Goal: Obtain resource: Obtain resource

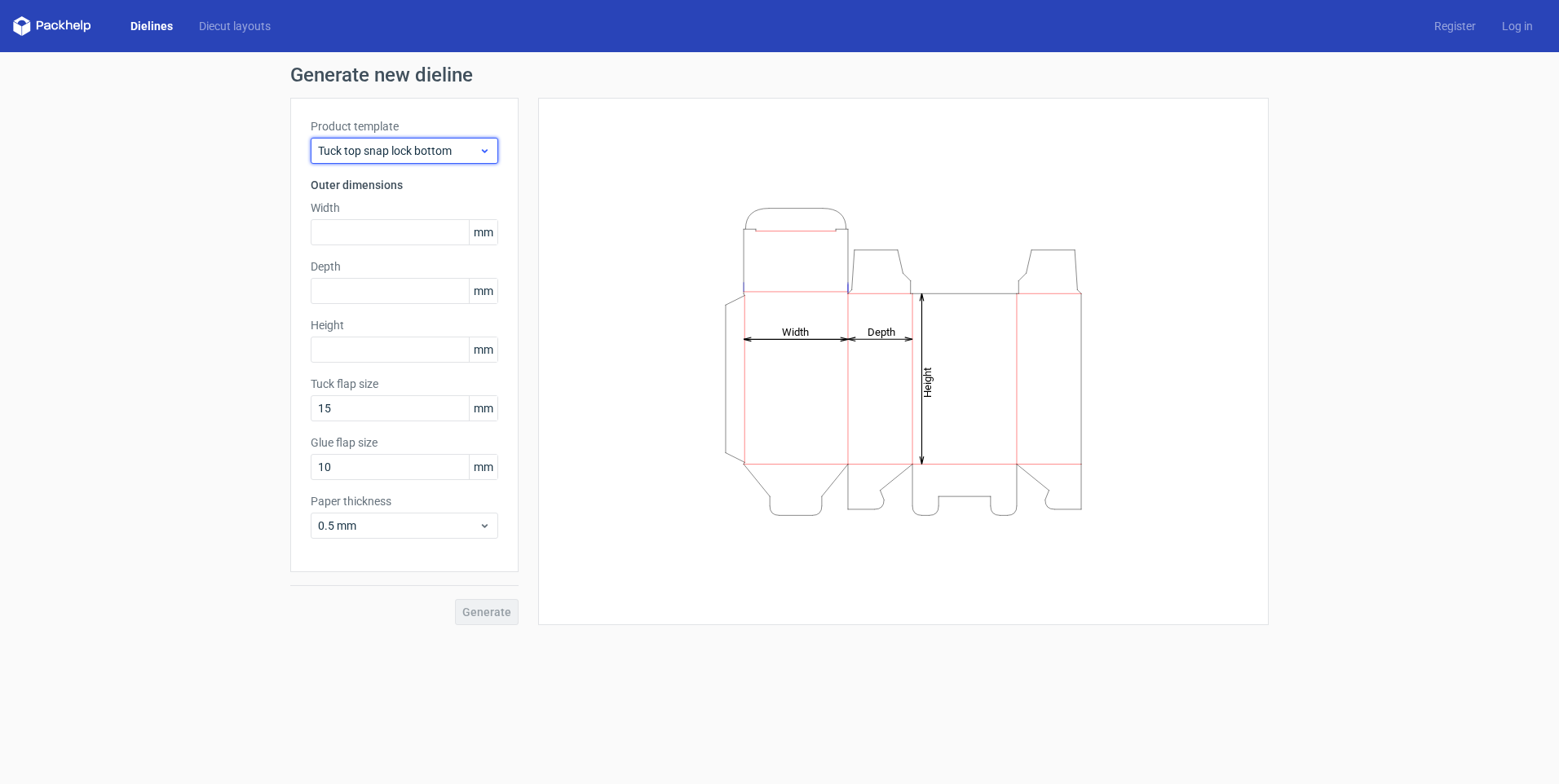
click at [402, 154] on span "Tuck top snap lock bottom" at bounding box center [398, 150] width 161 height 16
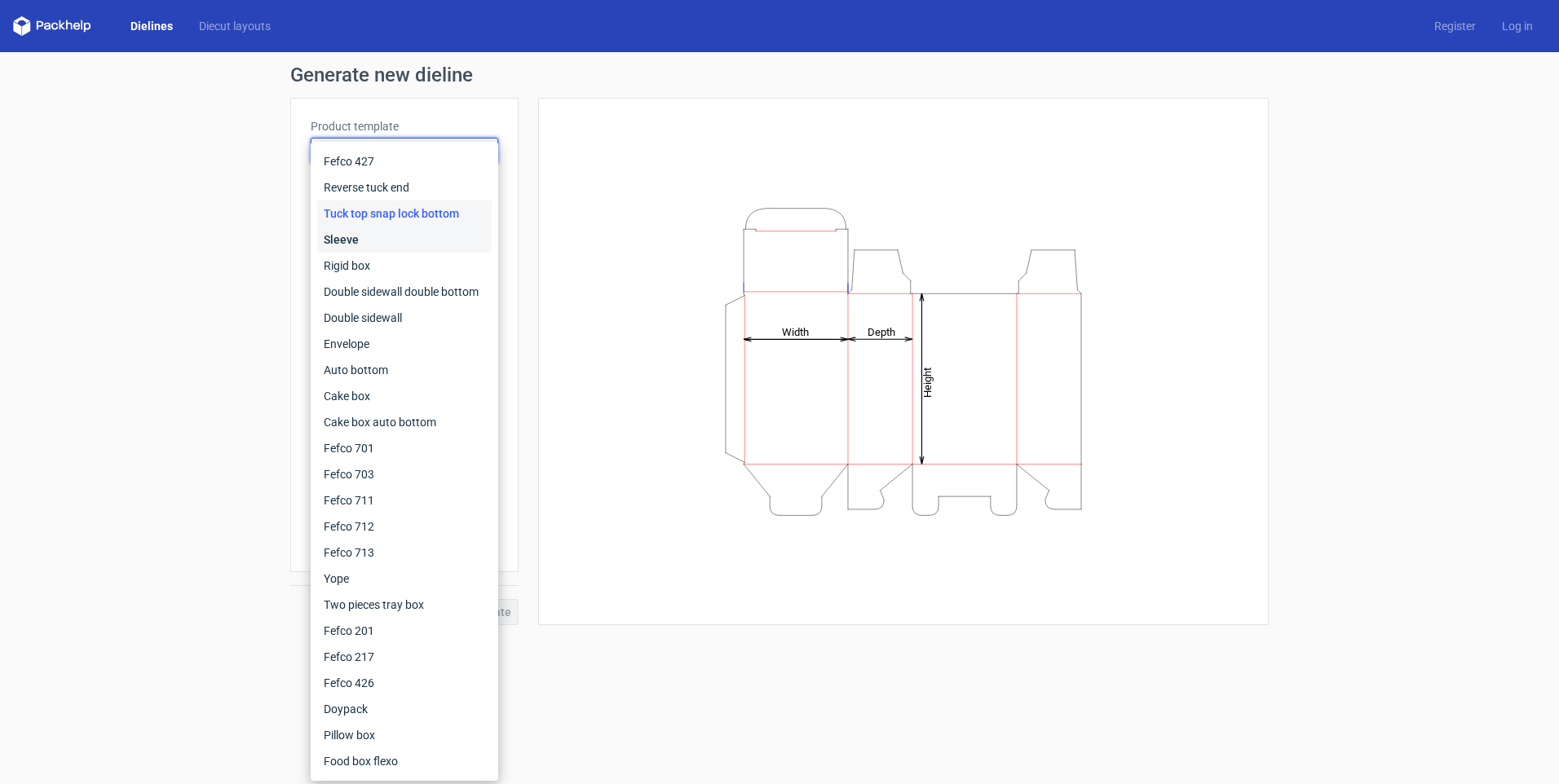
click at [366, 243] on div "Sleeve" at bounding box center [404, 239] width 175 height 26
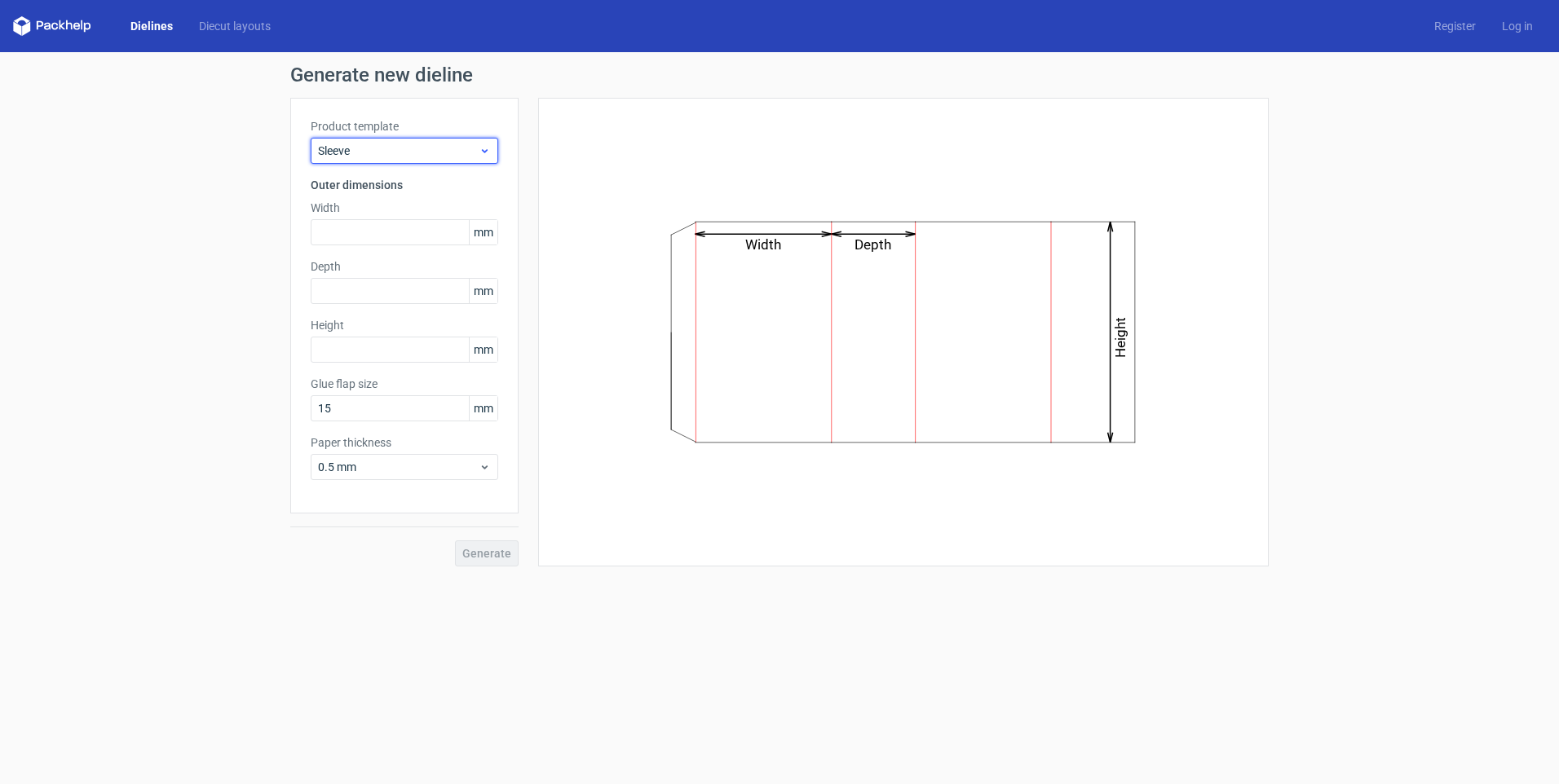
click at [397, 150] on span "Sleeve" at bounding box center [398, 150] width 161 height 16
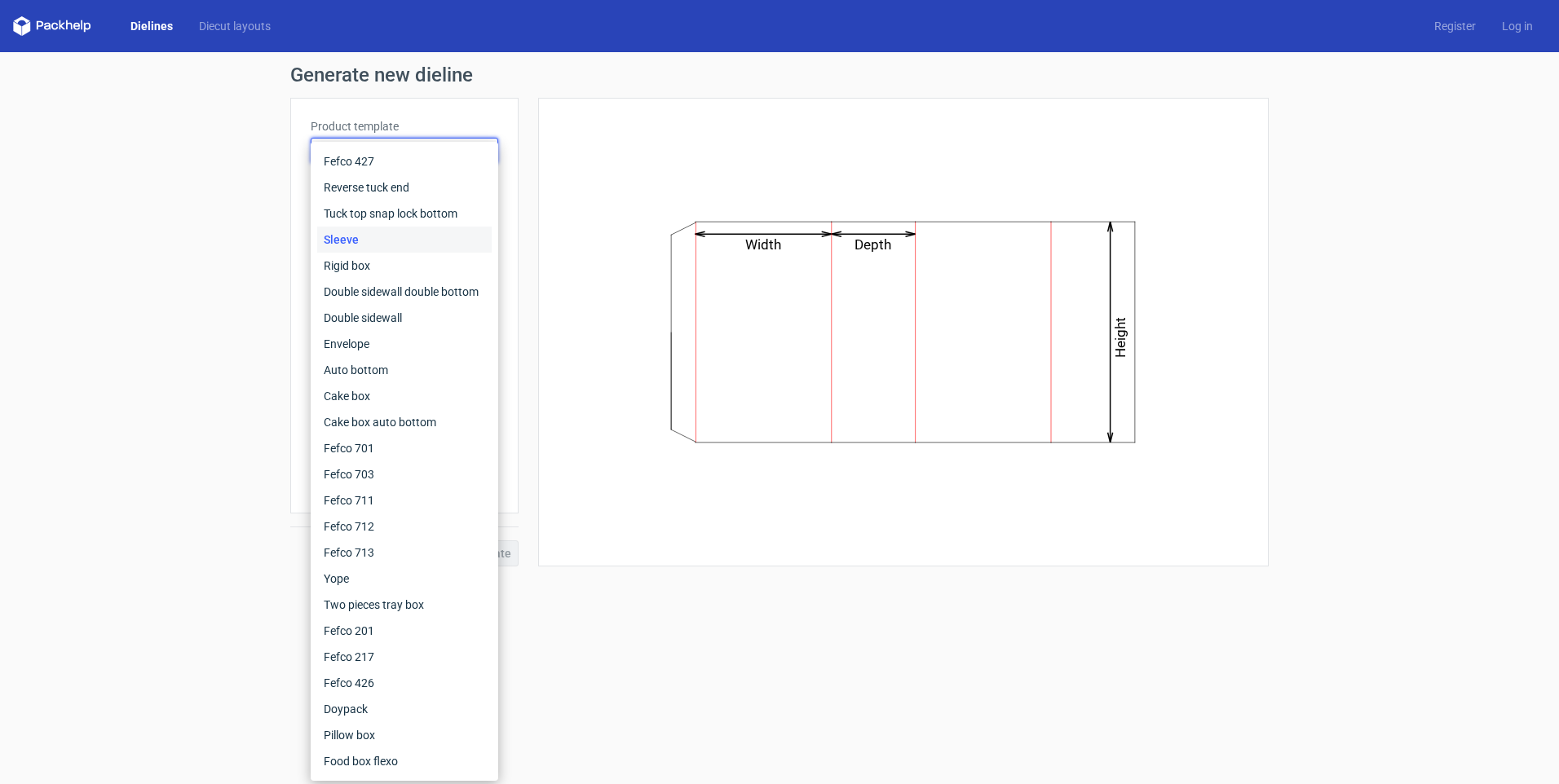
click at [168, 197] on div "Generate new dieline Product template Sleeve Outer dimensions Width mm Depth mm…" at bounding box center [779, 316] width 1559 height 528
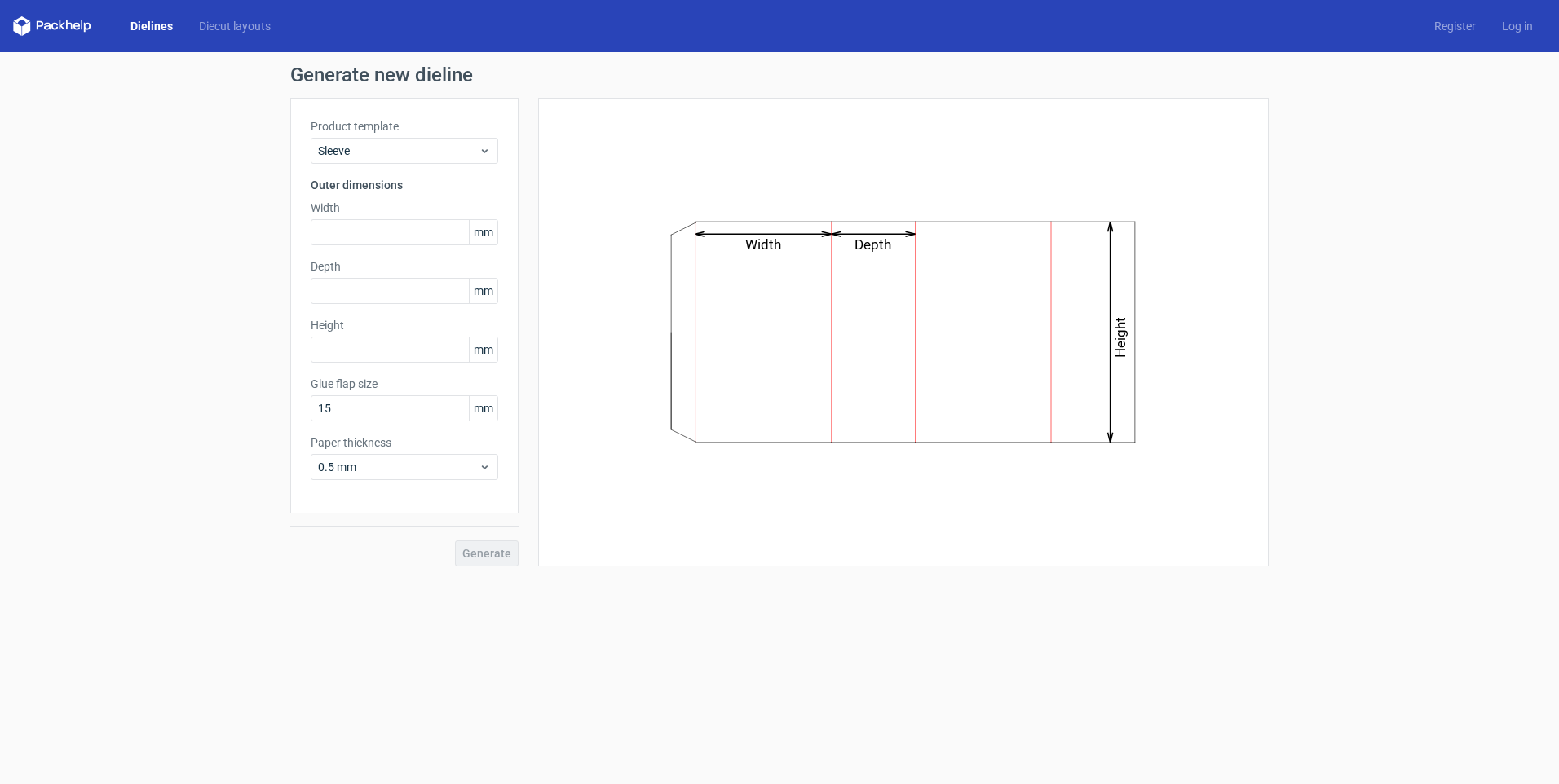
click at [164, 25] on link "Dielines" at bounding box center [151, 25] width 68 height 16
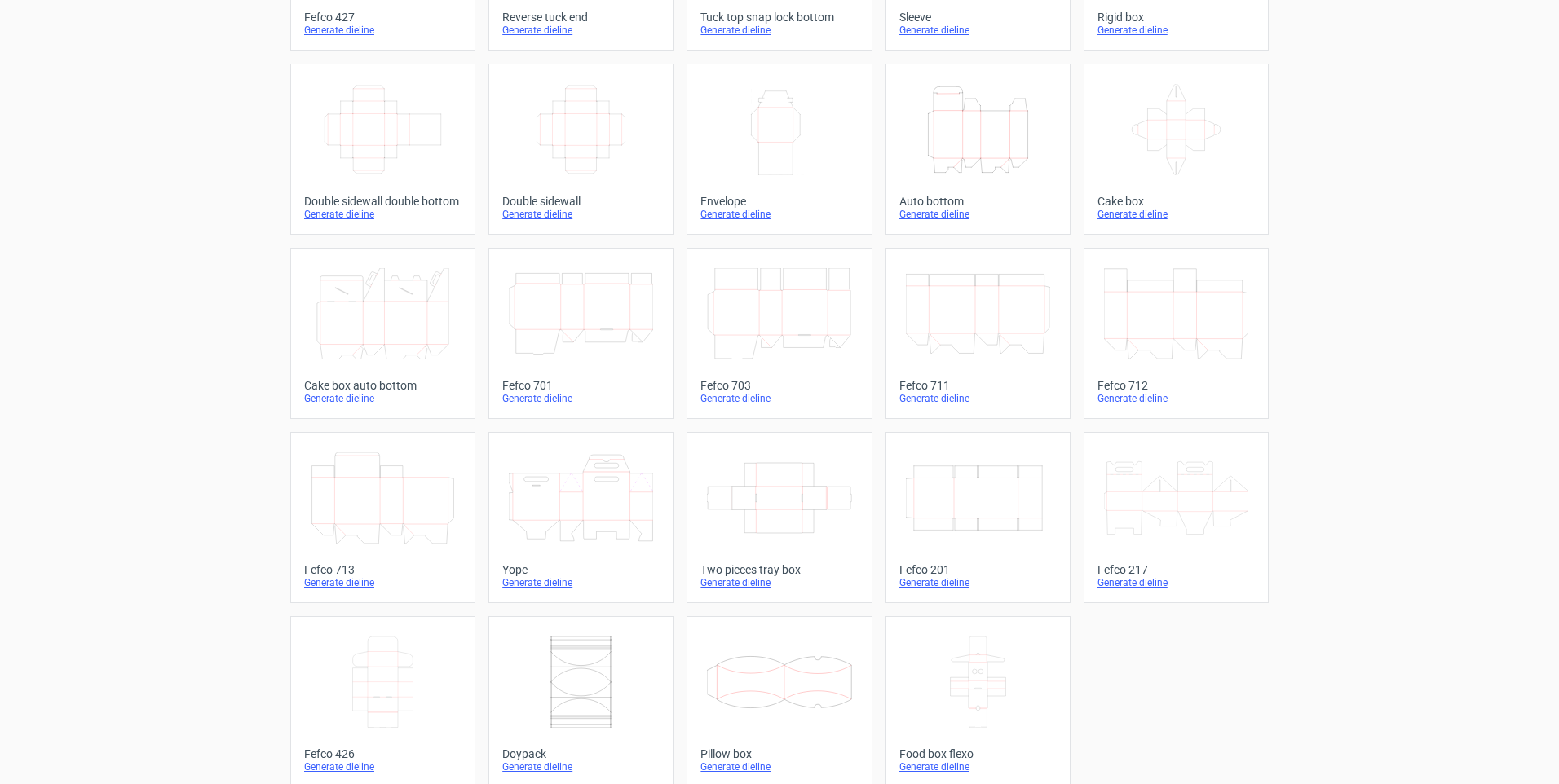
scroll to position [234, 0]
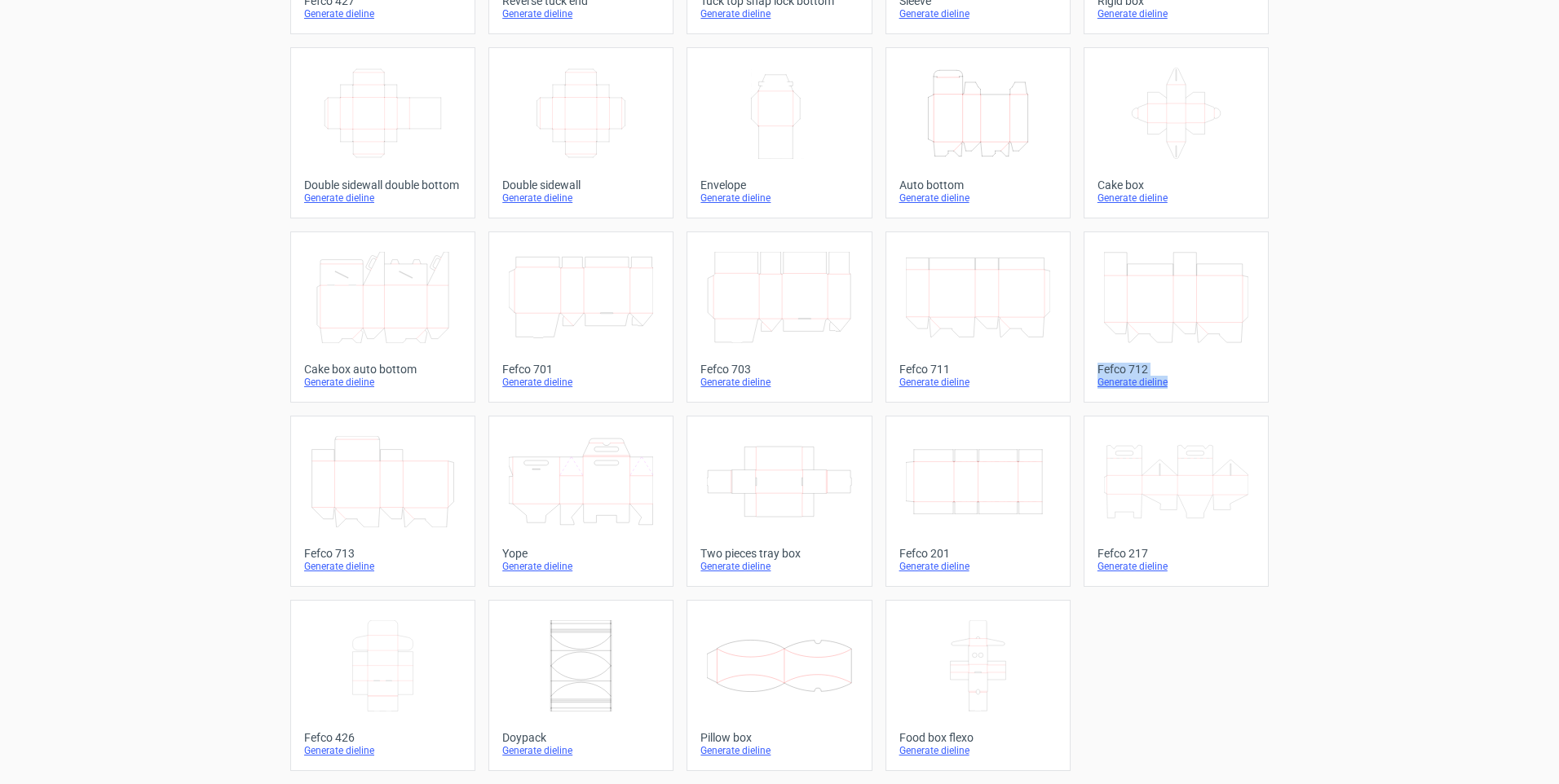
drag, startPoint x: 1544, startPoint y: 401, endPoint x: 1541, endPoint y: 340, distance: 61.1
click at [1541, 340] on div "Product templates Width Depth Height Fefco 427 Generate dieline Height Depth Wi…" at bounding box center [779, 301] width 1559 height 966
click at [1319, 543] on div "Product templates Width Depth Height Fefco 427 Generate dieline Height Depth Wi…" at bounding box center [779, 301] width 1559 height 966
click at [1131, 566] on div "Generate dieline" at bounding box center [1176, 566] width 157 height 13
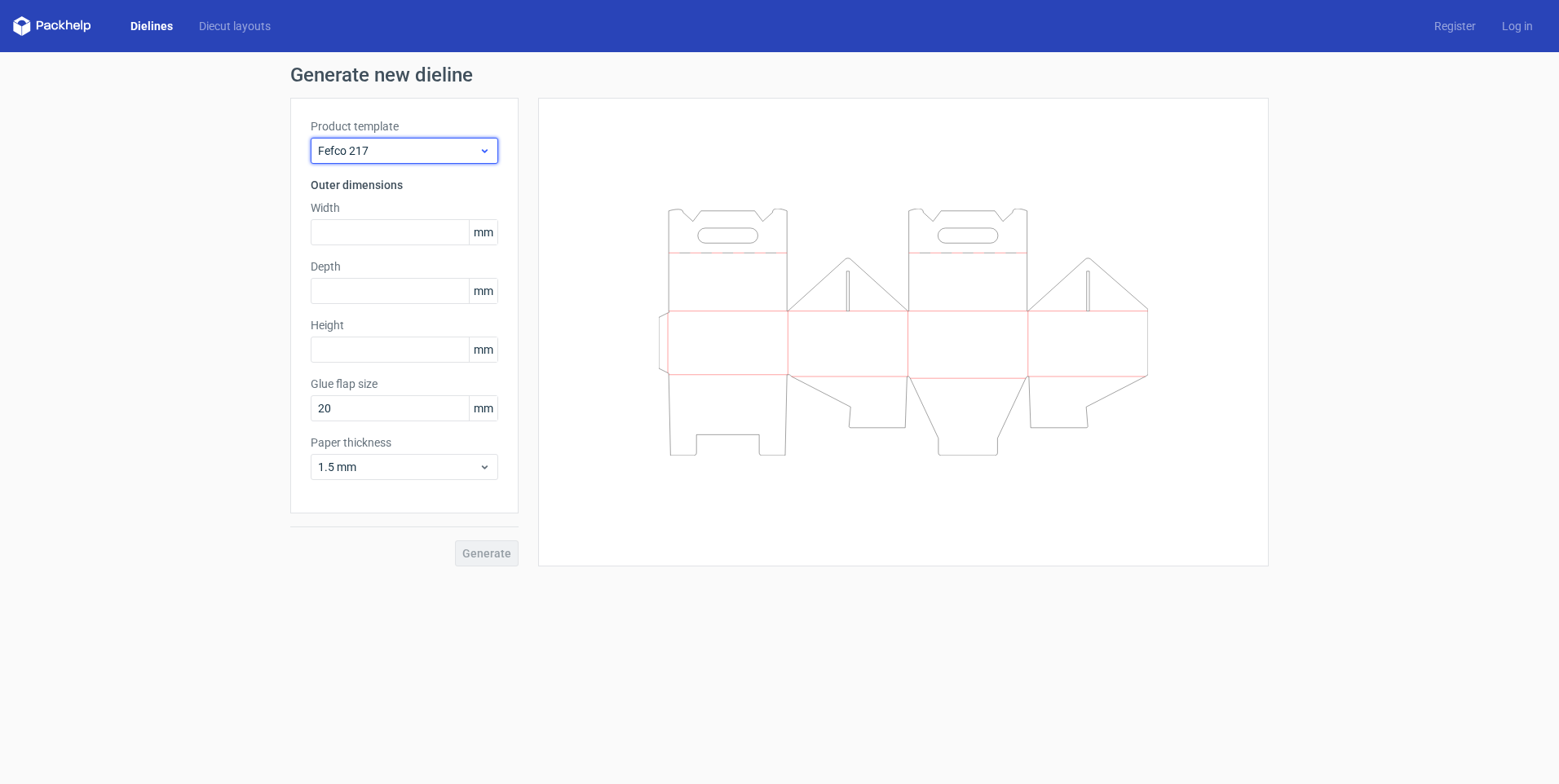
click at [413, 155] on span "Fefco 217" at bounding box center [398, 150] width 161 height 16
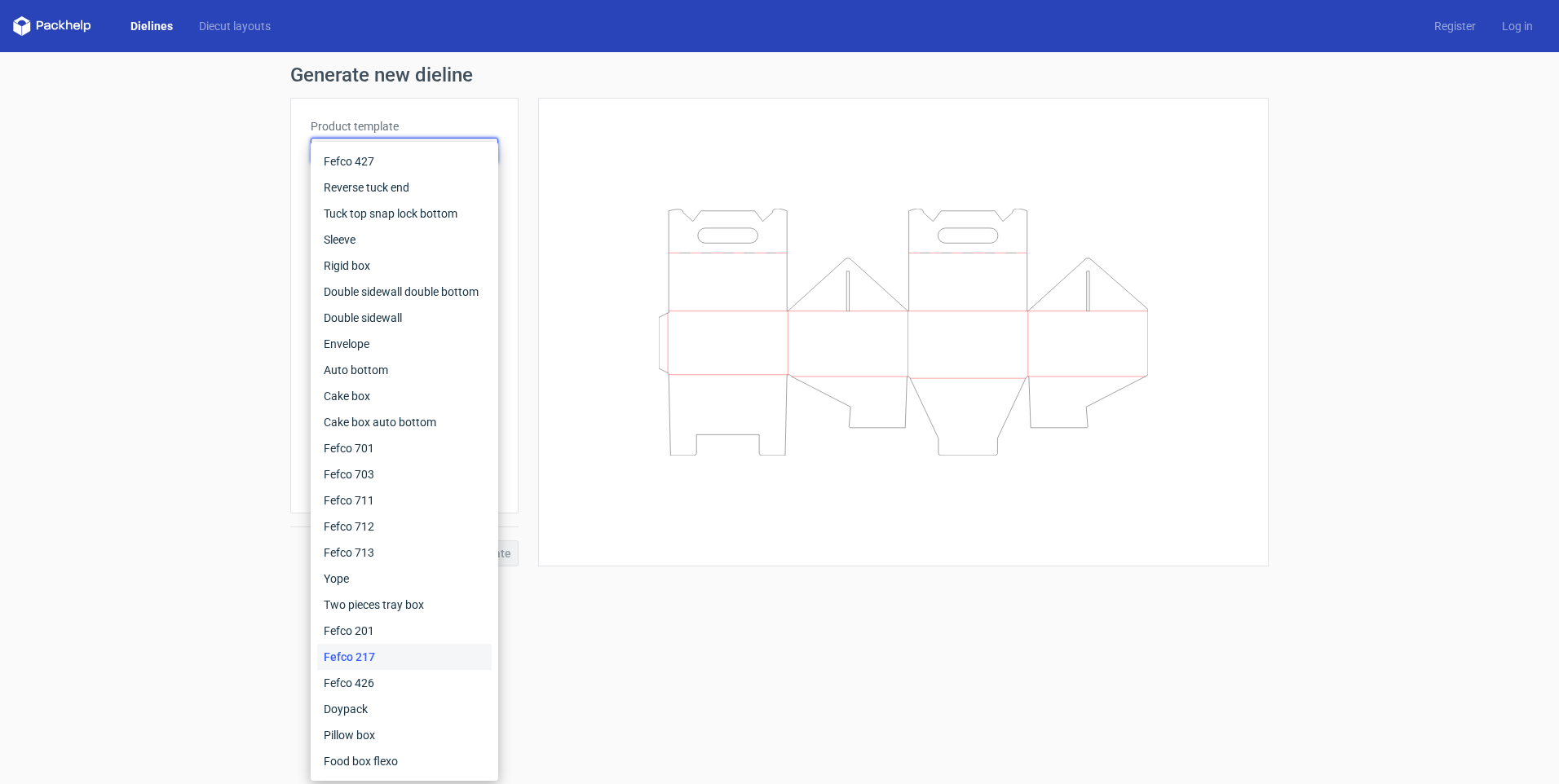
click at [175, 228] on div "Generate new dieline Product template Fefco 217 Outer dimensions Width mm Depth…" at bounding box center [779, 316] width 1559 height 528
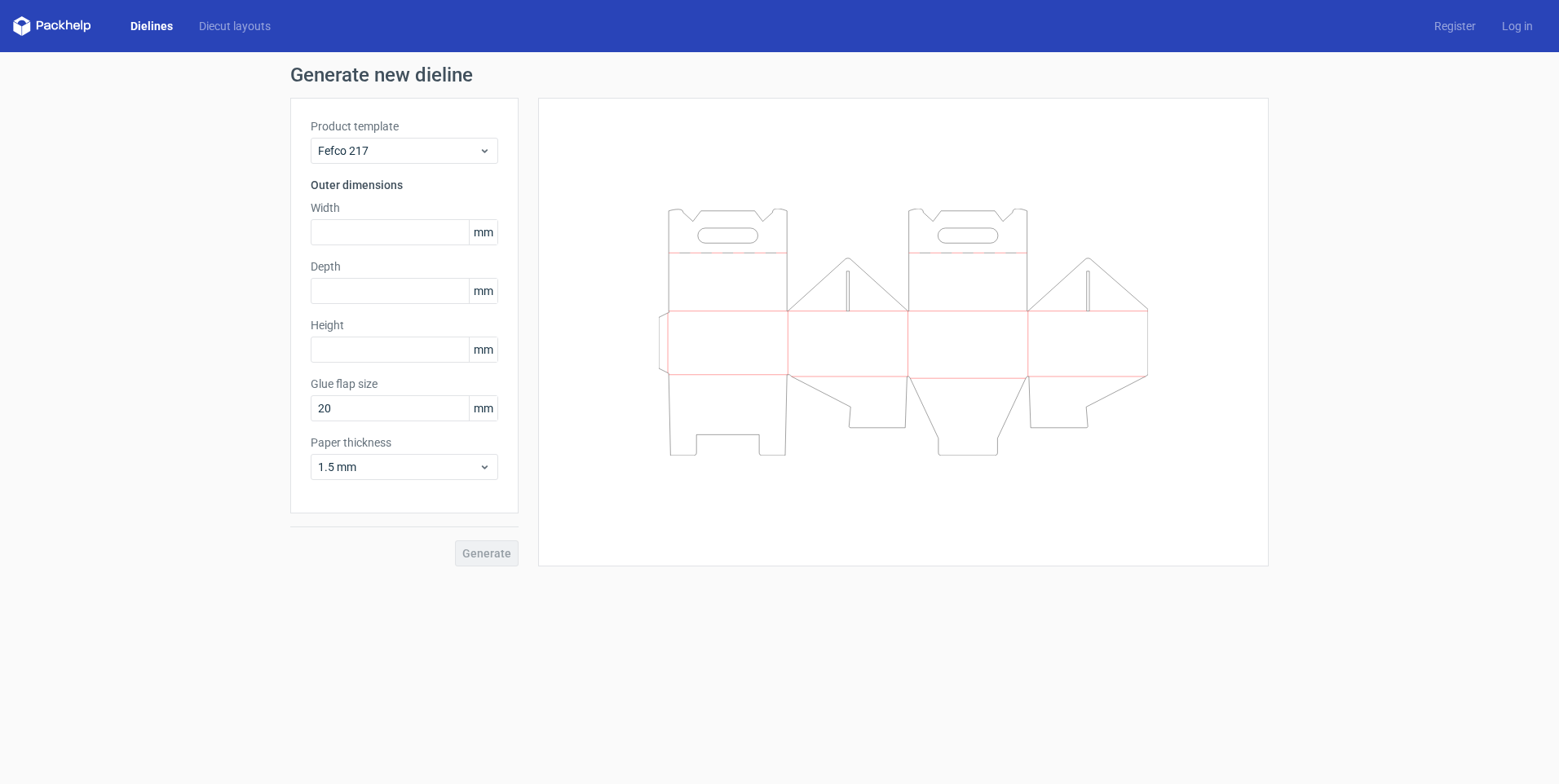
click at [481, 234] on span "mm" at bounding box center [483, 232] width 29 height 24
click at [481, 235] on span "mm" at bounding box center [483, 232] width 29 height 24
drag, startPoint x: 481, startPoint y: 235, endPoint x: 398, endPoint y: 230, distance: 83.2
click at [398, 230] on input "text" at bounding box center [404, 232] width 187 height 26
type input "105"
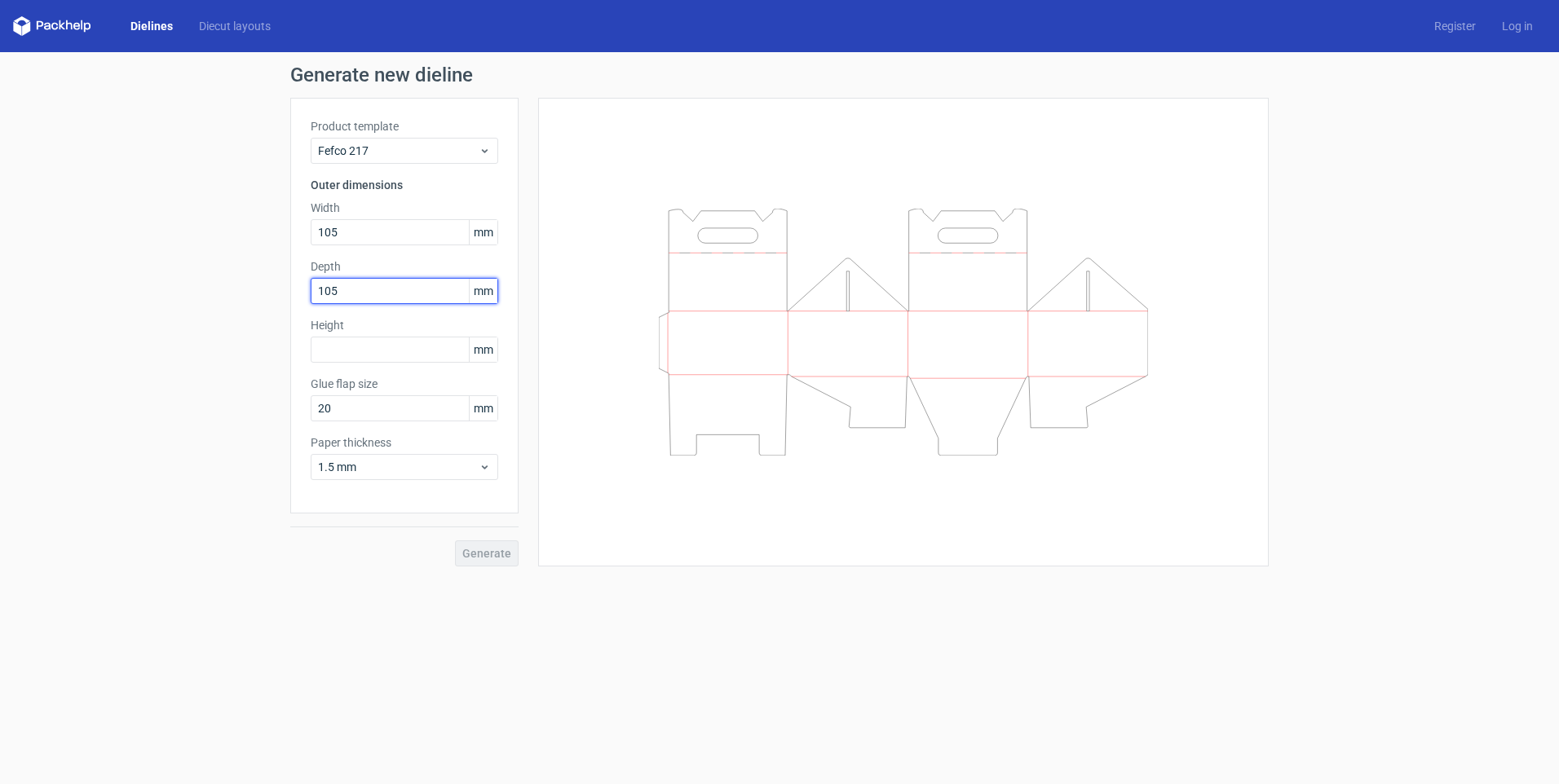
type input "105"
click at [488, 466] on icon at bounding box center [484, 467] width 13 height 13
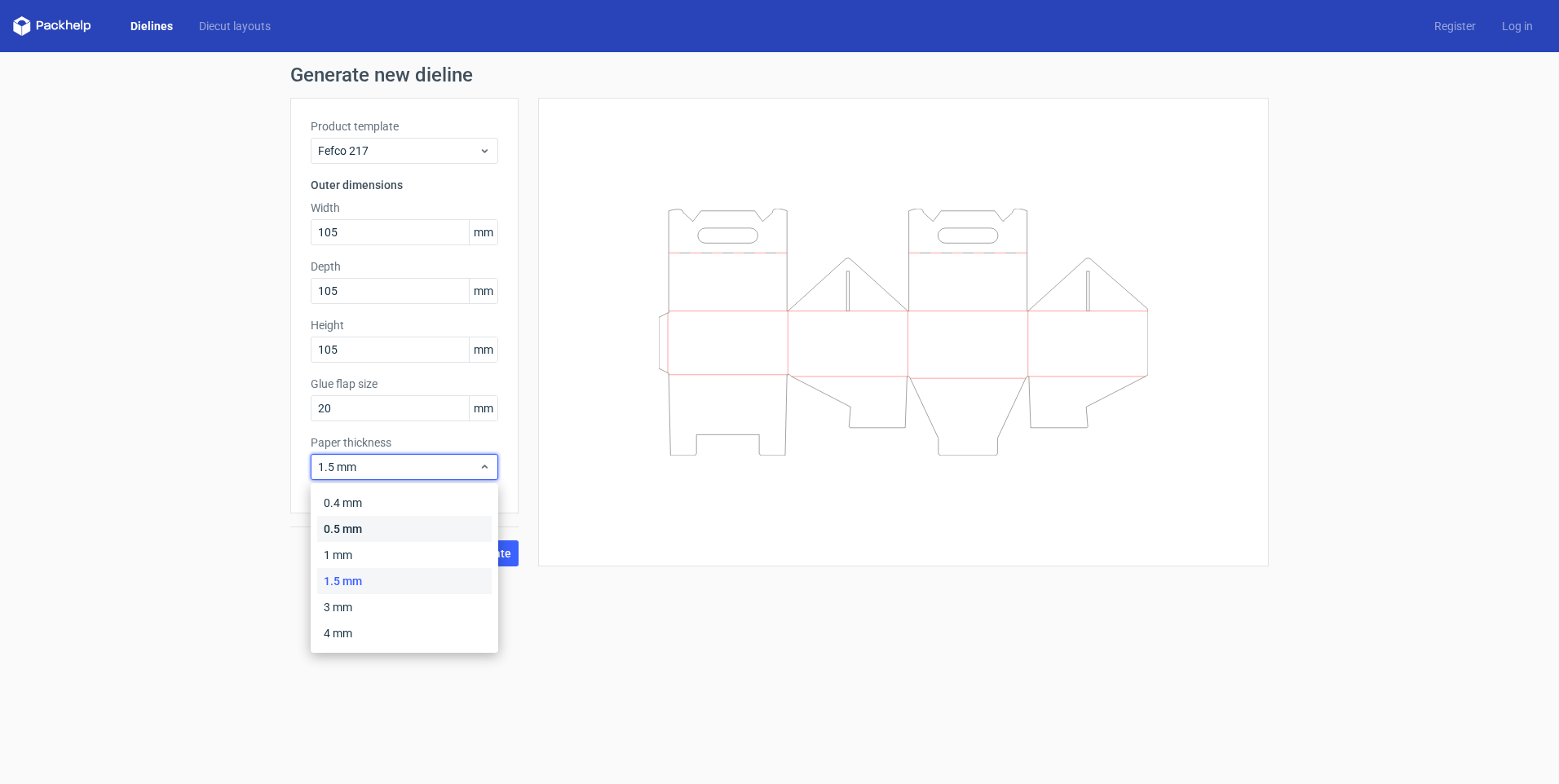
click at [413, 529] on div "0.5 mm" at bounding box center [404, 529] width 175 height 26
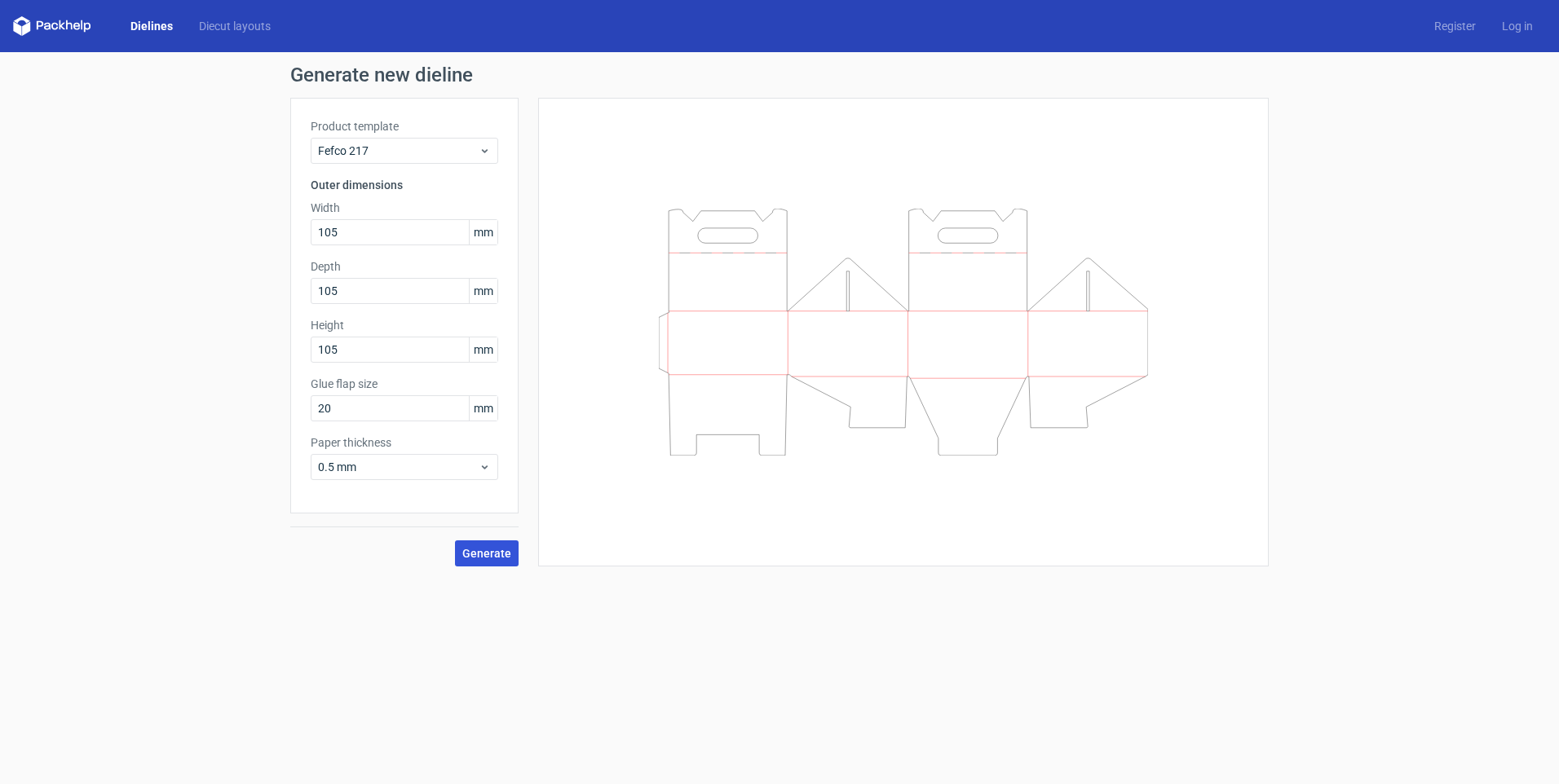
click at [479, 557] on span "Generate" at bounding box center [487, 554] width 49 height 12
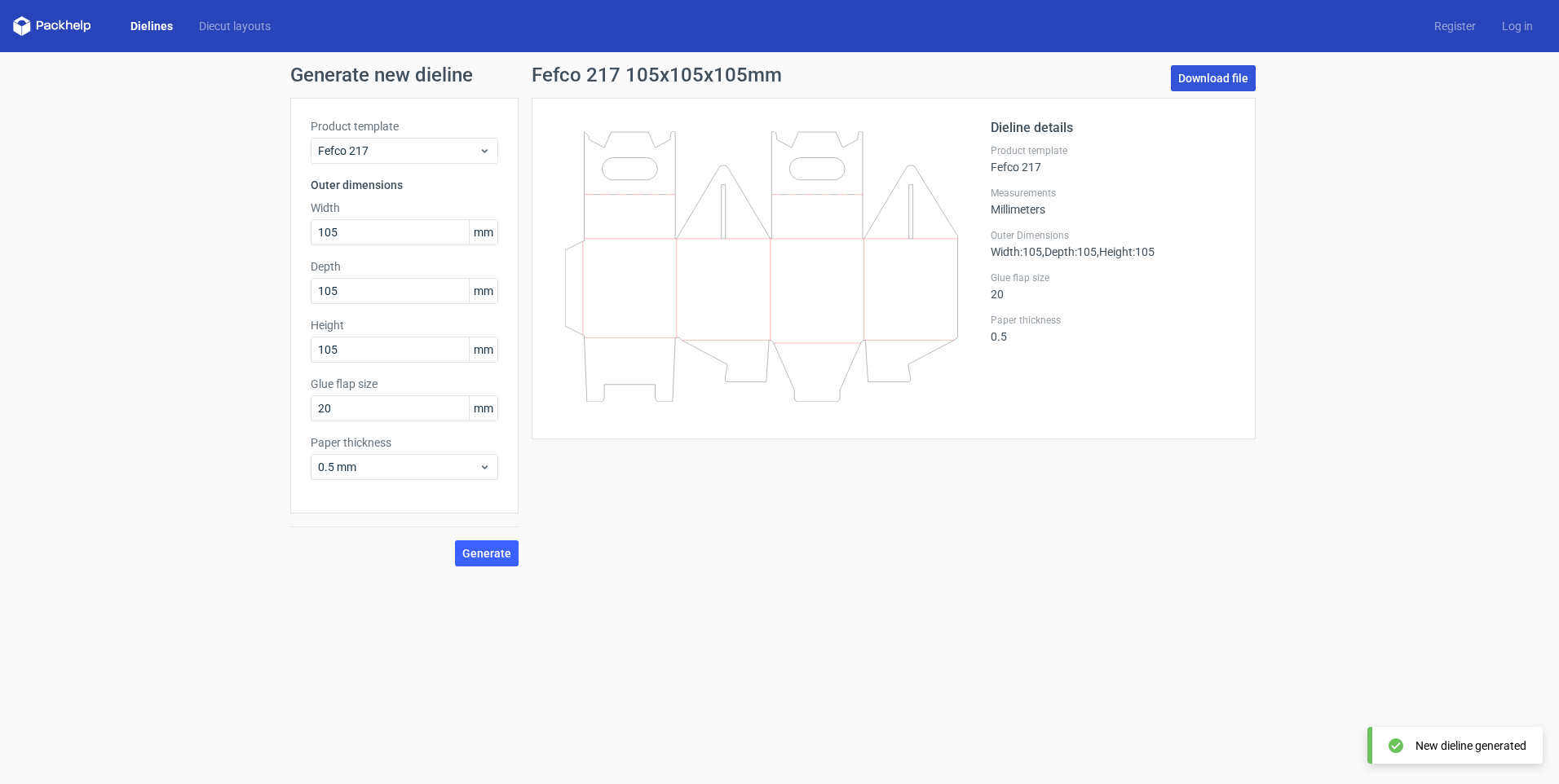
click at [1240, 72] on link "Download file" at bounding box center [1213, 78] width 85 height 26
click at [1197, 68] on link "Download file" at bounding box center [1213, 78] width 85 height 26
click at [1013, 346] on div "Dieline details Product template Fefco 217 Measurements Millimeters Outer Dimen…" at bounding box center [1113, 269] width 245 height 301
click at [461, 157] on span "Fefco 217" at bounding box center [398, 150] width 161 height 16
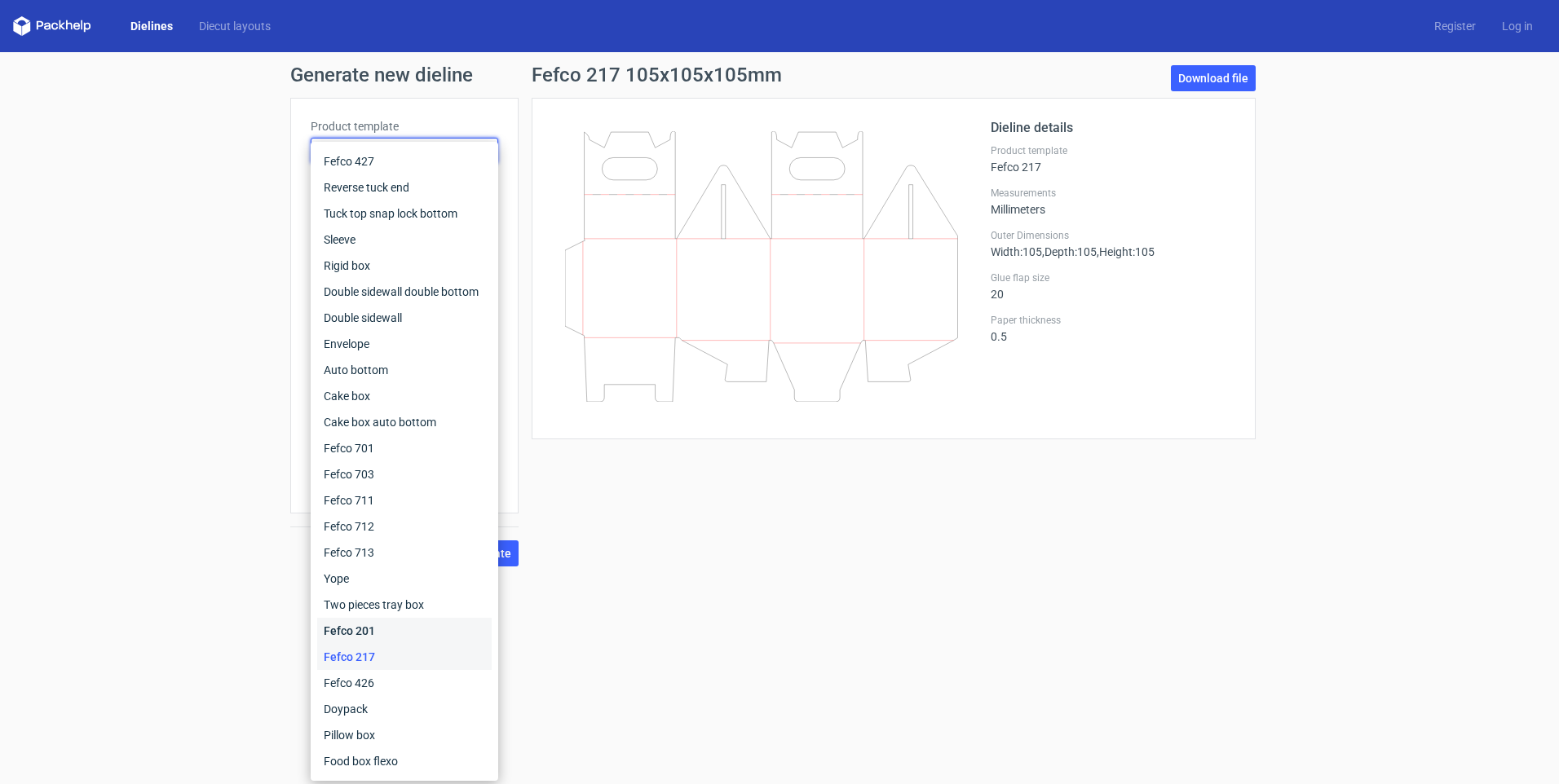
click at [415, 629] on div "Fefco 201" at bounding box center [404, 630] width 175 height 26
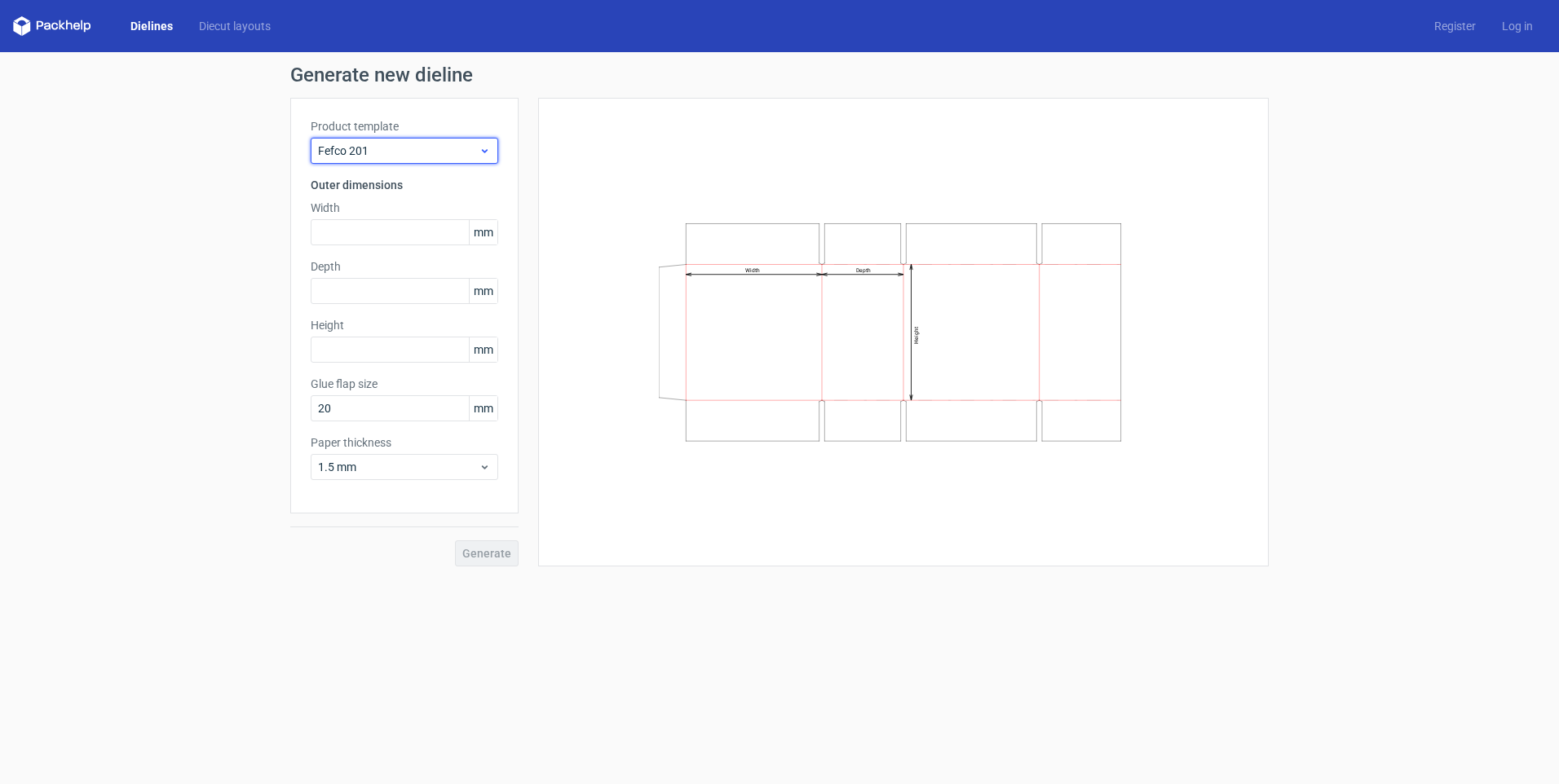
click at [415, 146] on span "Fefco 201" at bounding box center [398, 150] width 161 height 16
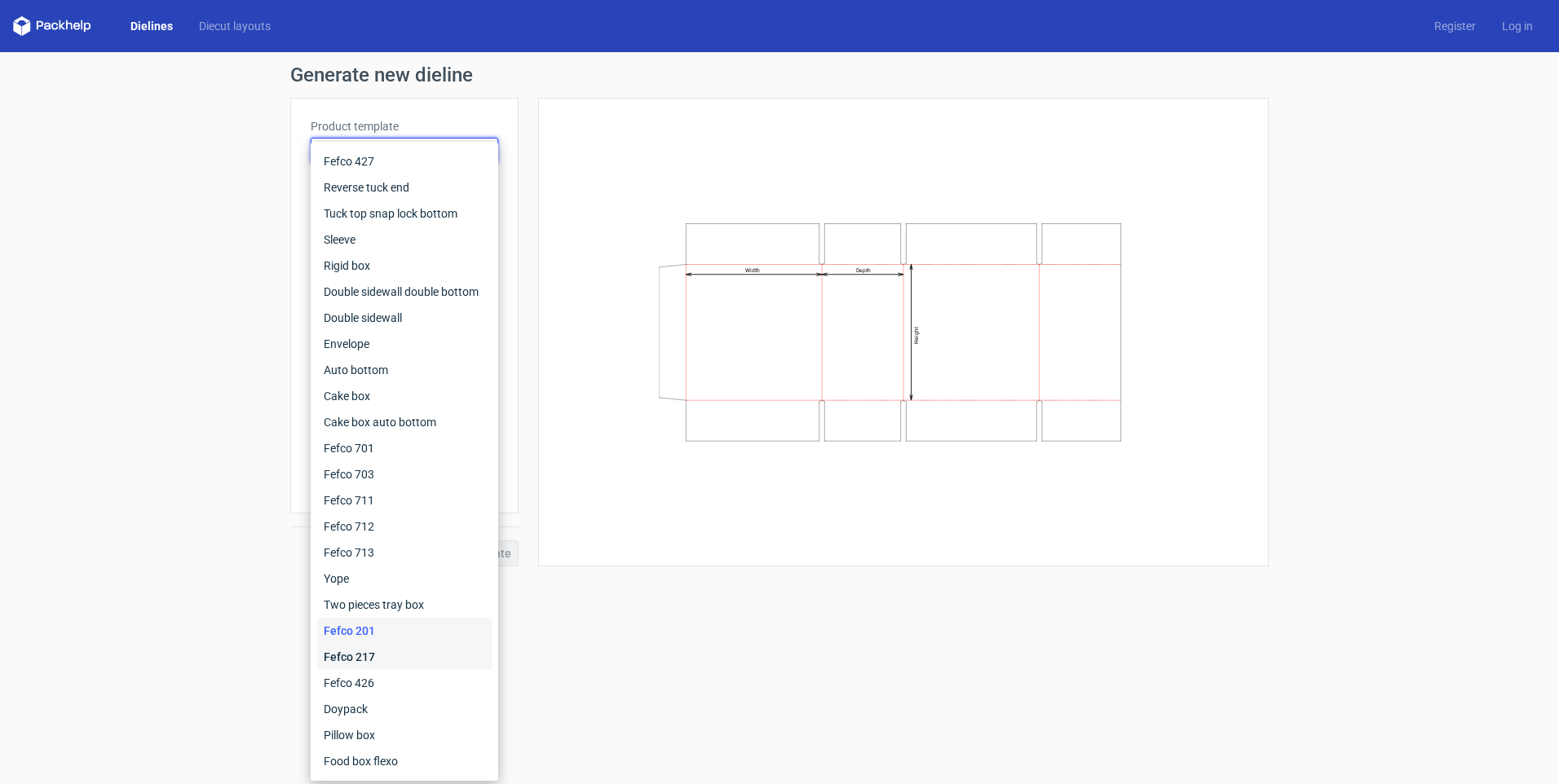
click at [367, 658] on div "Fefco 217" at bounding box center [404, 656] width 175 height 26
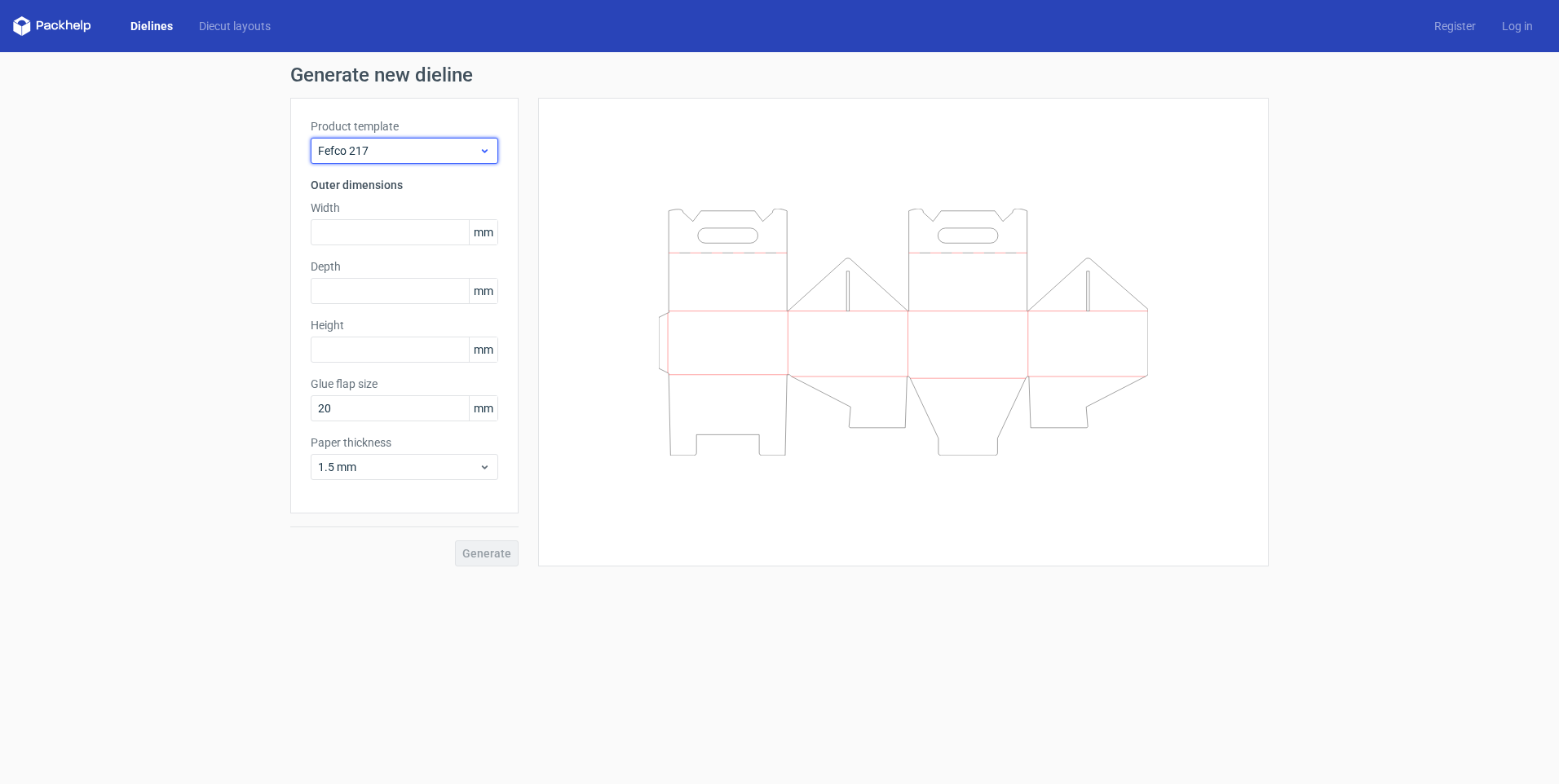
click at [419, 150] on span "Fefco 217" at bounding box center [398, 150] width 161 height 16
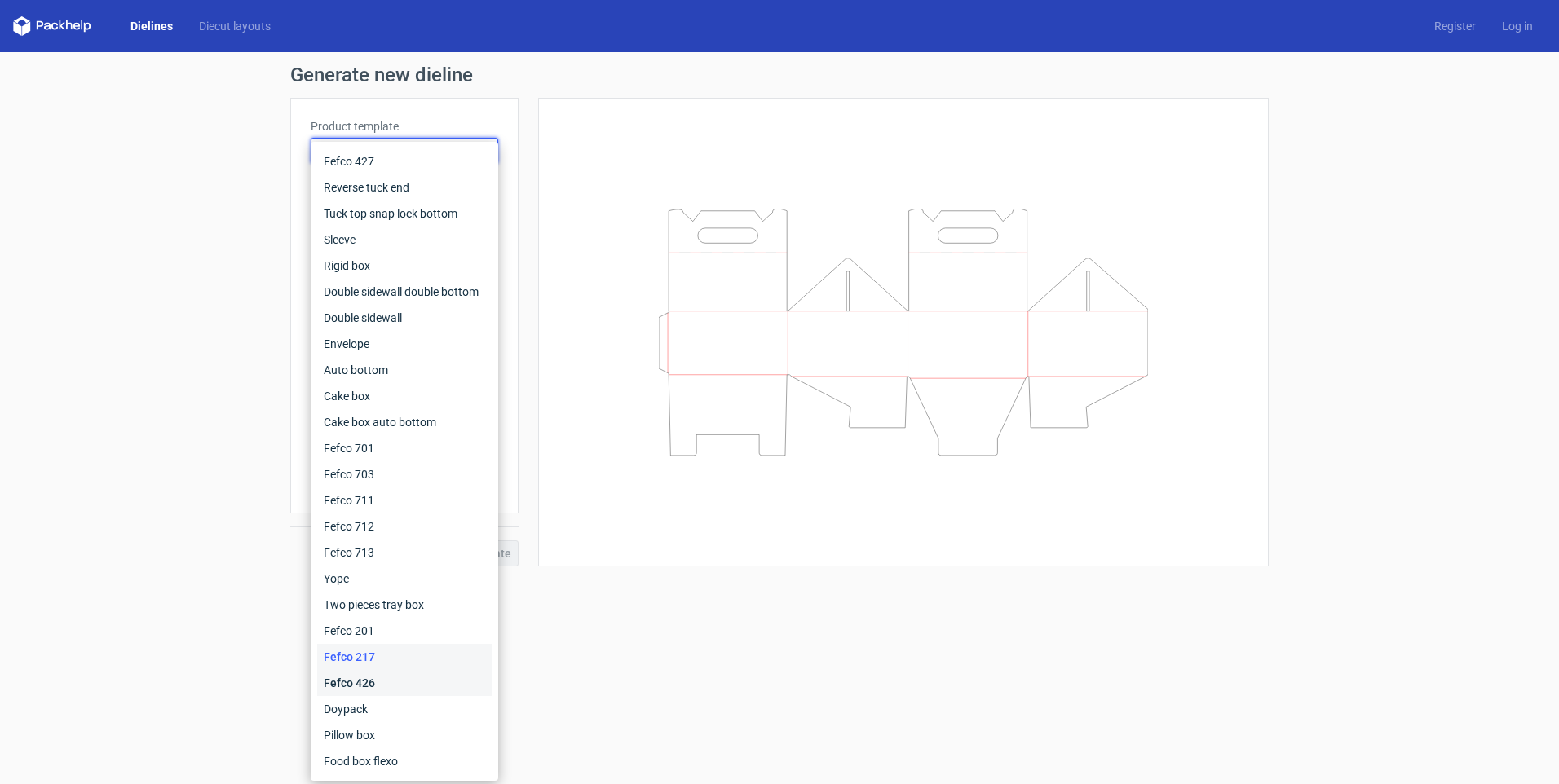
click at [377, 682] on div "Fefco 426" at bounding box center [404, 682] width 175 height 26
